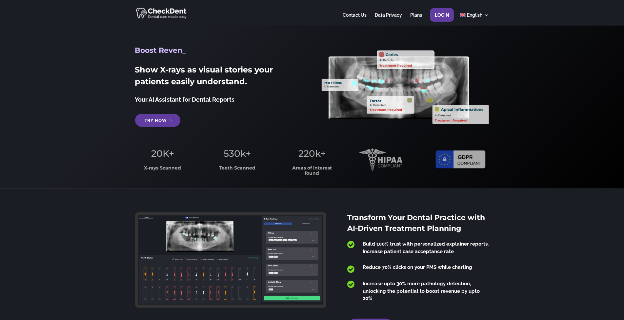
click at [153, 122] on link "Try Now" at bounding box center [157, 120] width 45 height 13
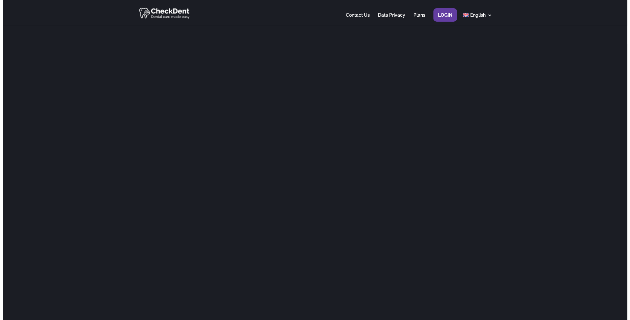
scroll to position [42, 0]
